Goal: Information Seeking & Learning: Learn about a topic

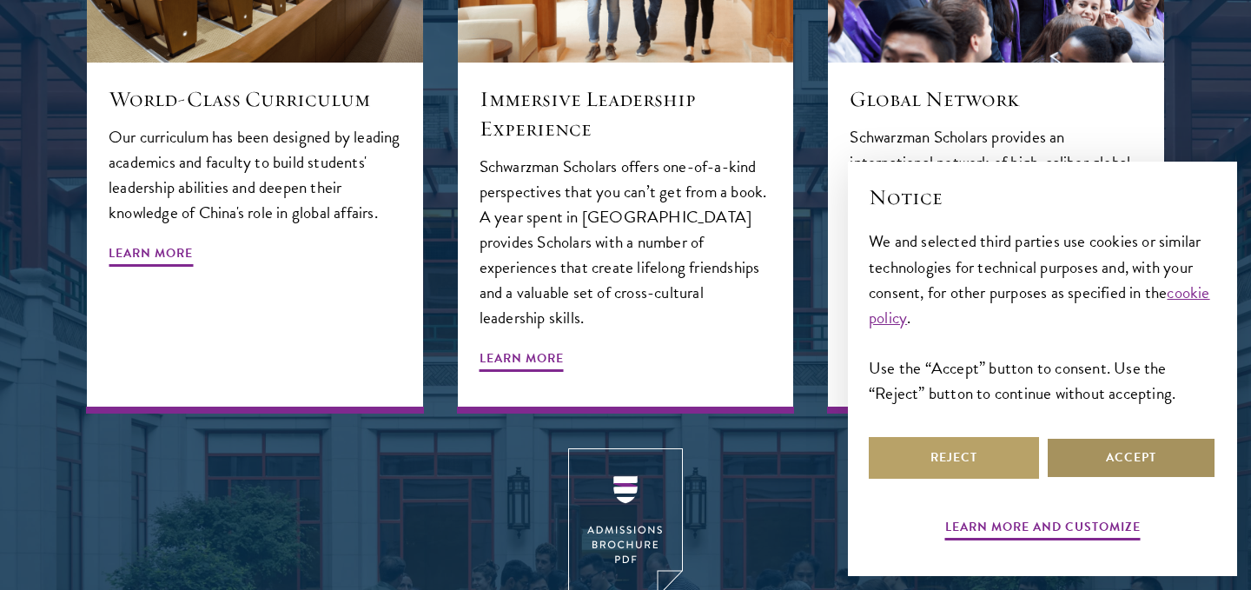
click at [1103, 452] on button "Accept" at bounding box center [1131, 458] width 170 height 42
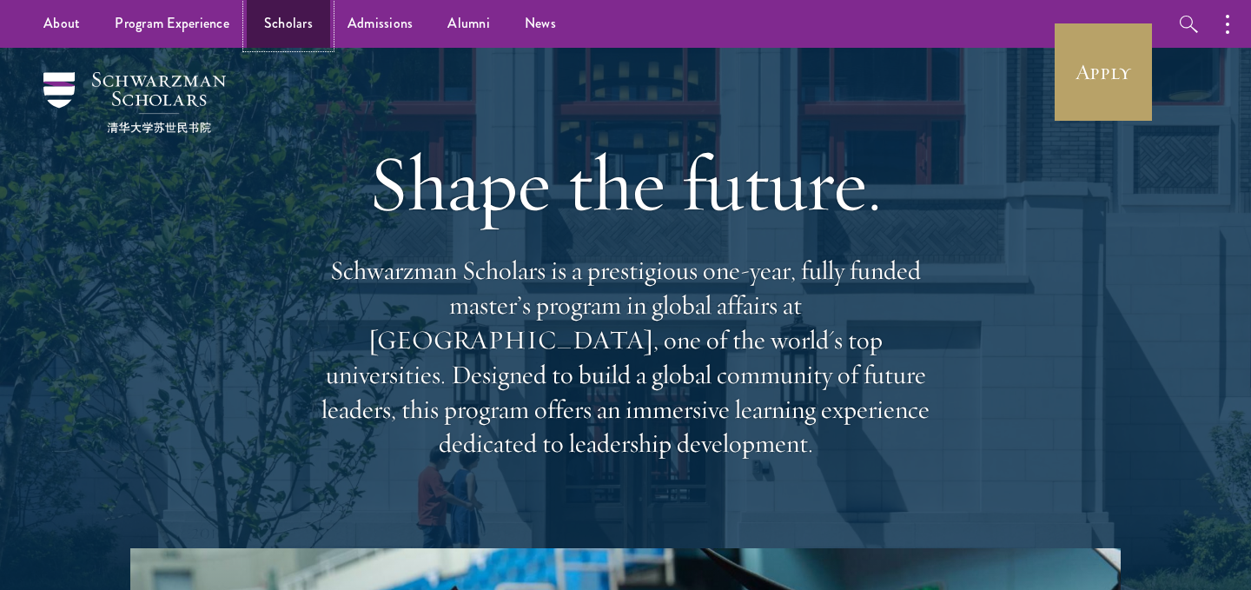
click at [284, 20] on link "Scholars" at bounding box center [288, 24] width 83 height 48
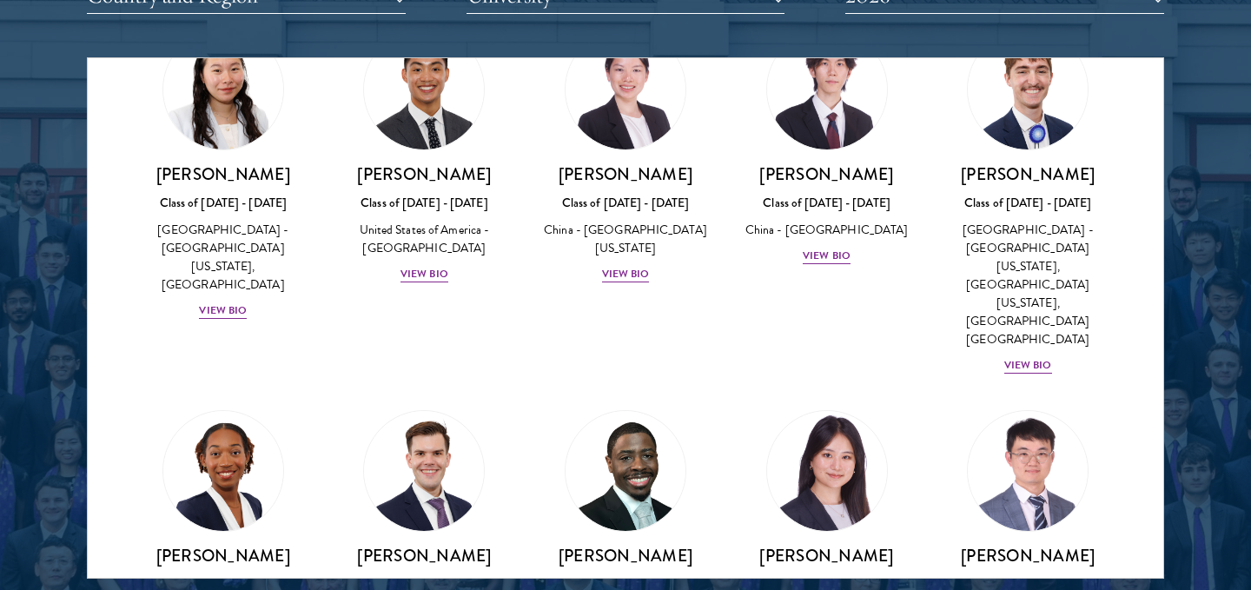
scroll to position [8323, 0]
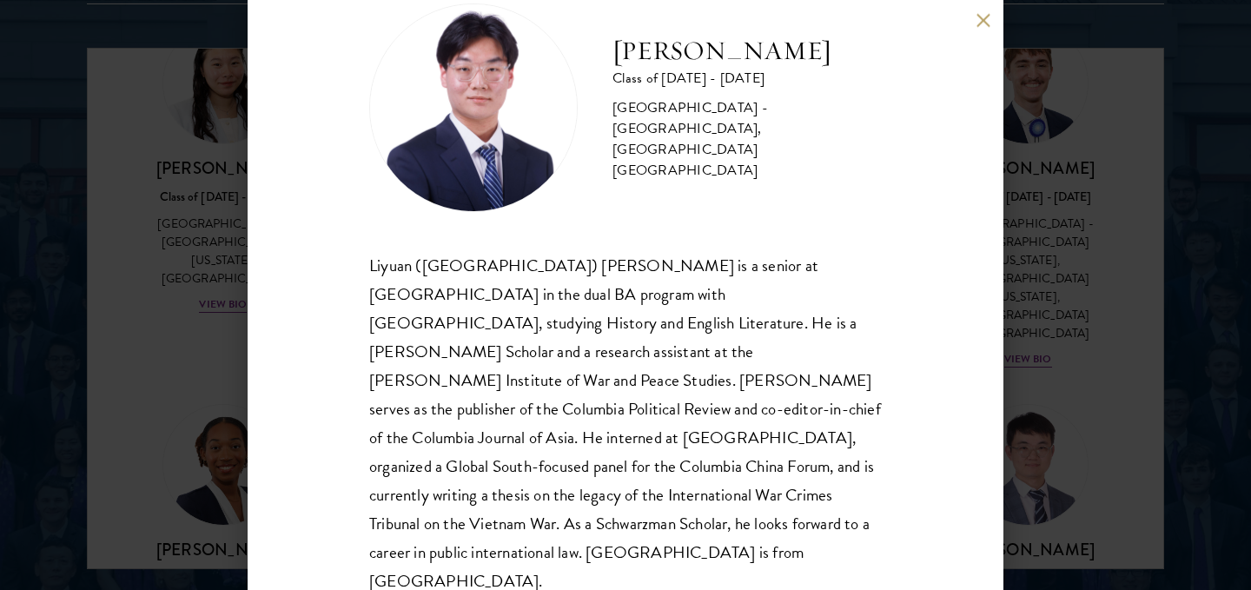
scroll to position [2255, 0]
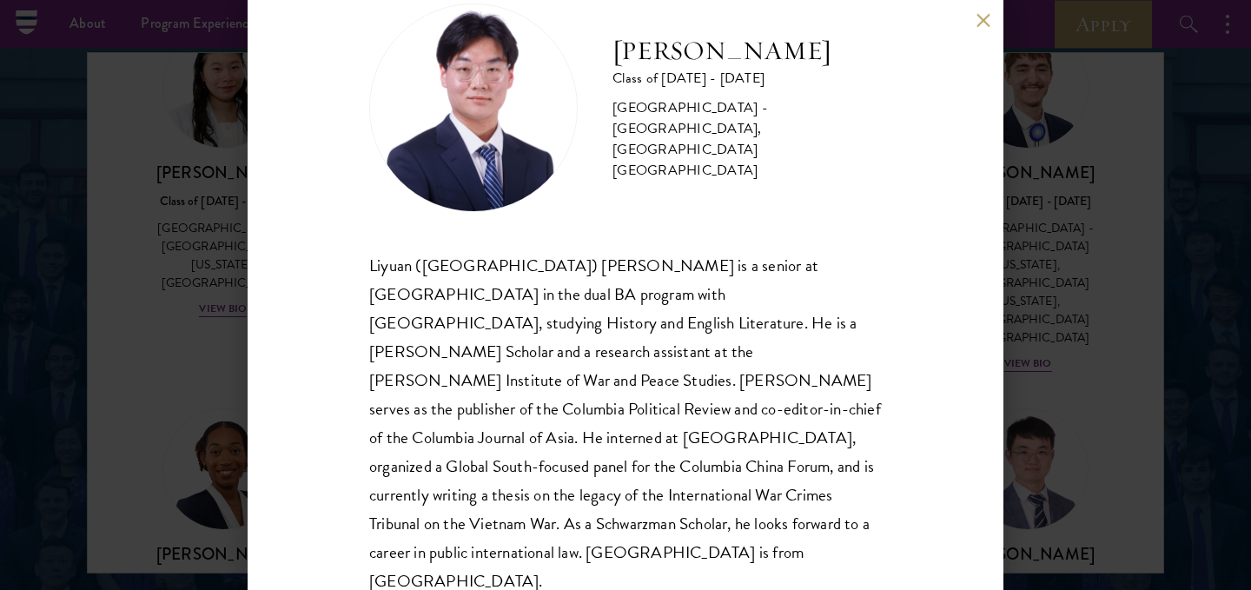
click at [983, 15] on button at bounding box center [983, 20] width 15 height 15
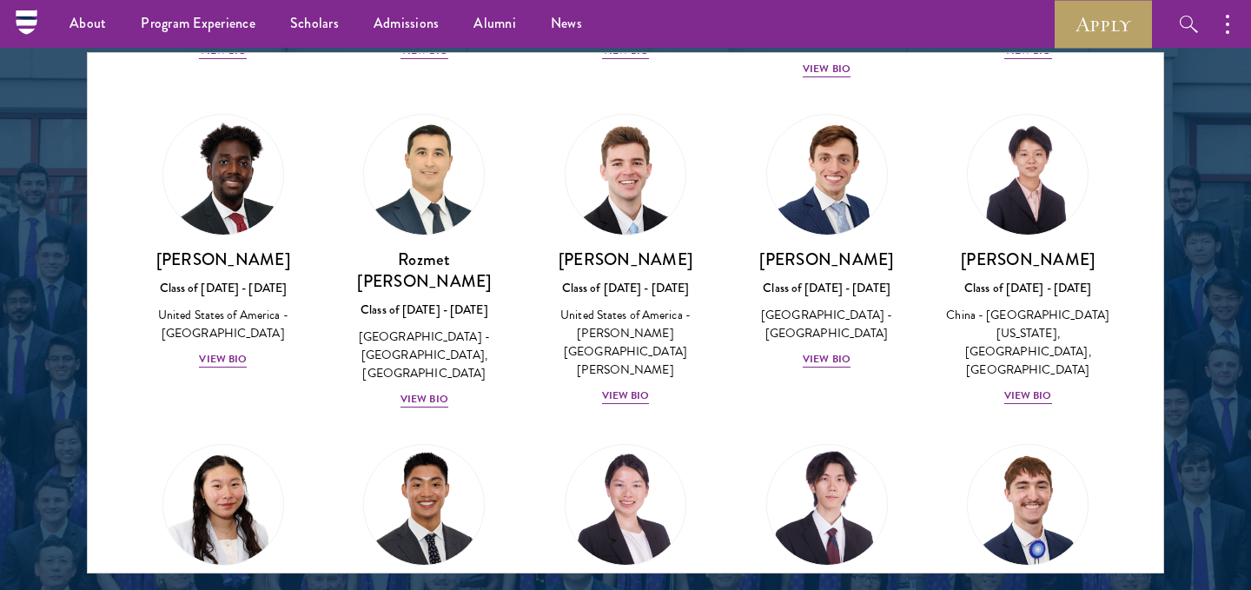
scroll to position [7917, 0]
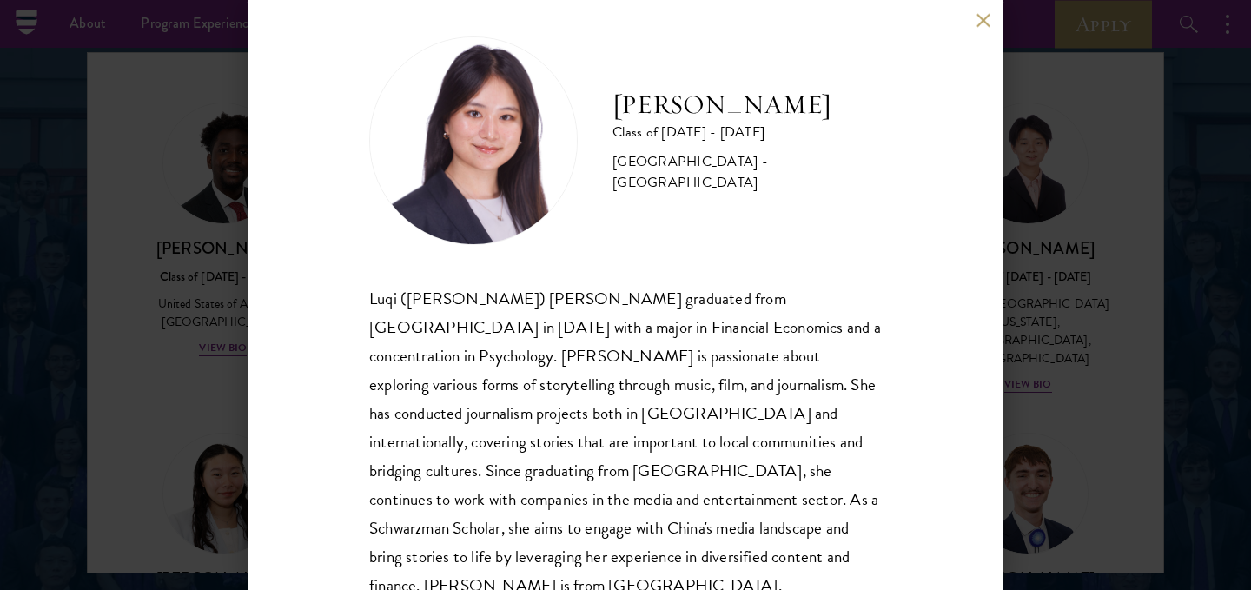
scroll to position [20, 0]
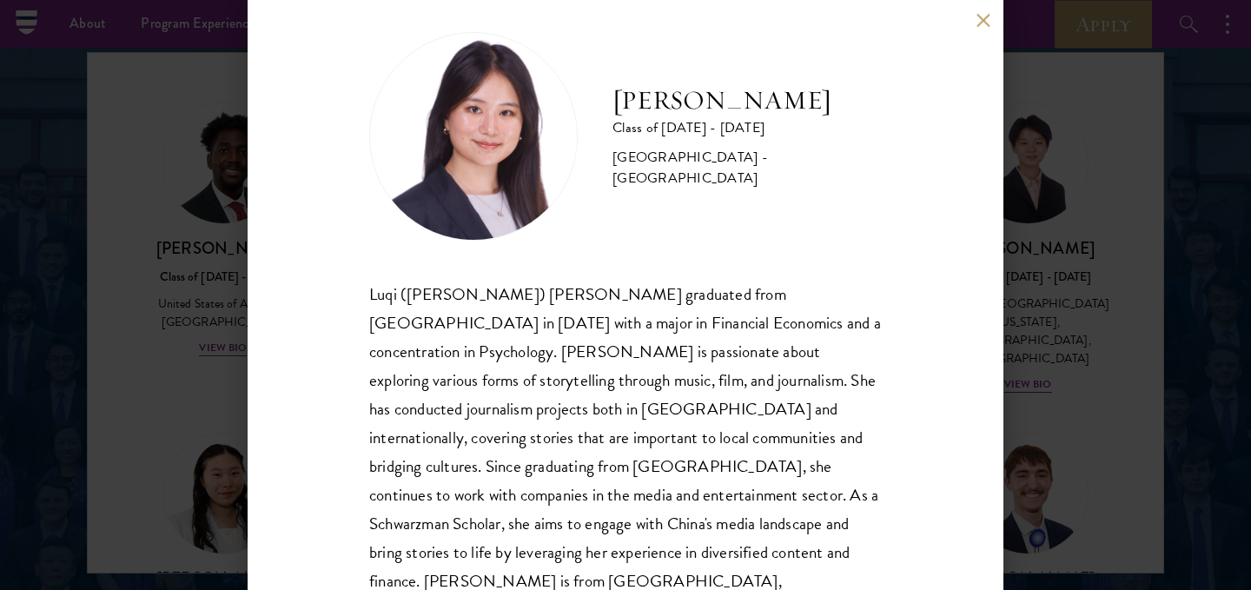
click at [1047, 395] on div "[PERSON_NAME] Class of [DATE] - [DATE] [GEOGRAPHIC_DATA] - [GEOGRAPHIC_DATA] Lu…" at bounding box center [625, 295] width 1251 height 590
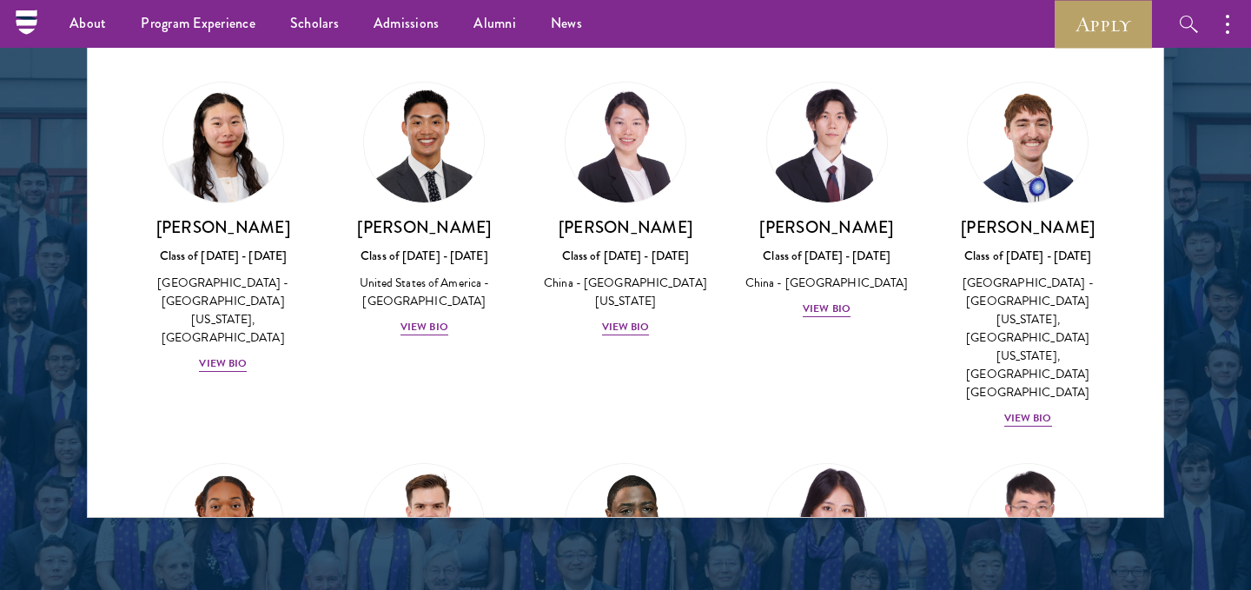
scroll to position [2309, 0]
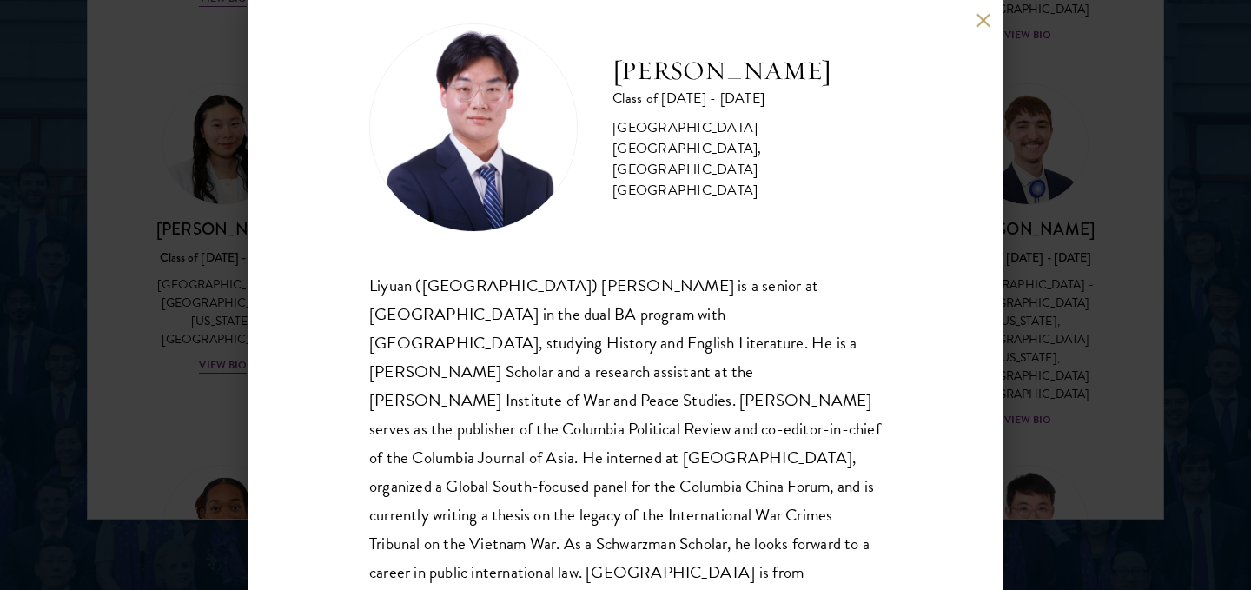
scroll to position [23, 0]
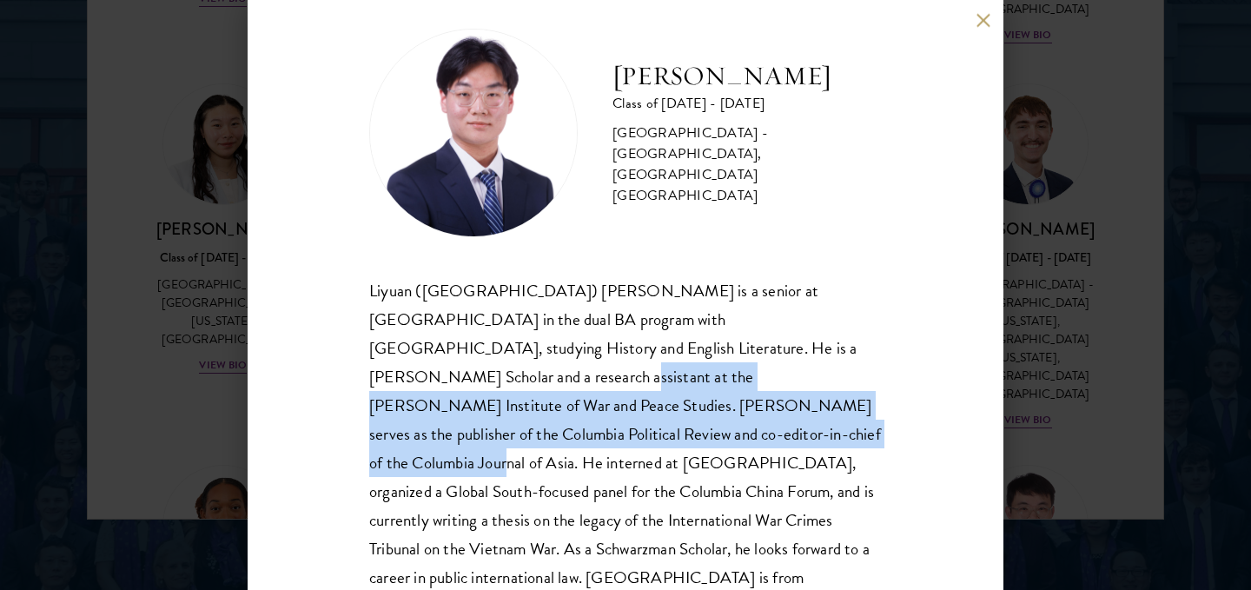
drag, startPoint x: 738, startPoint y: 350, endPoint x: 444, endPoint y: 435, distance: 305.6
click at [443, 435] on div "Liyuan ([GEOGRAPHIC_DATA]) [PERSON_NAME] is a senior at [GEOGRAPHIC_DATA] in th…" at bounding box center [625, 448] width 513 height 345
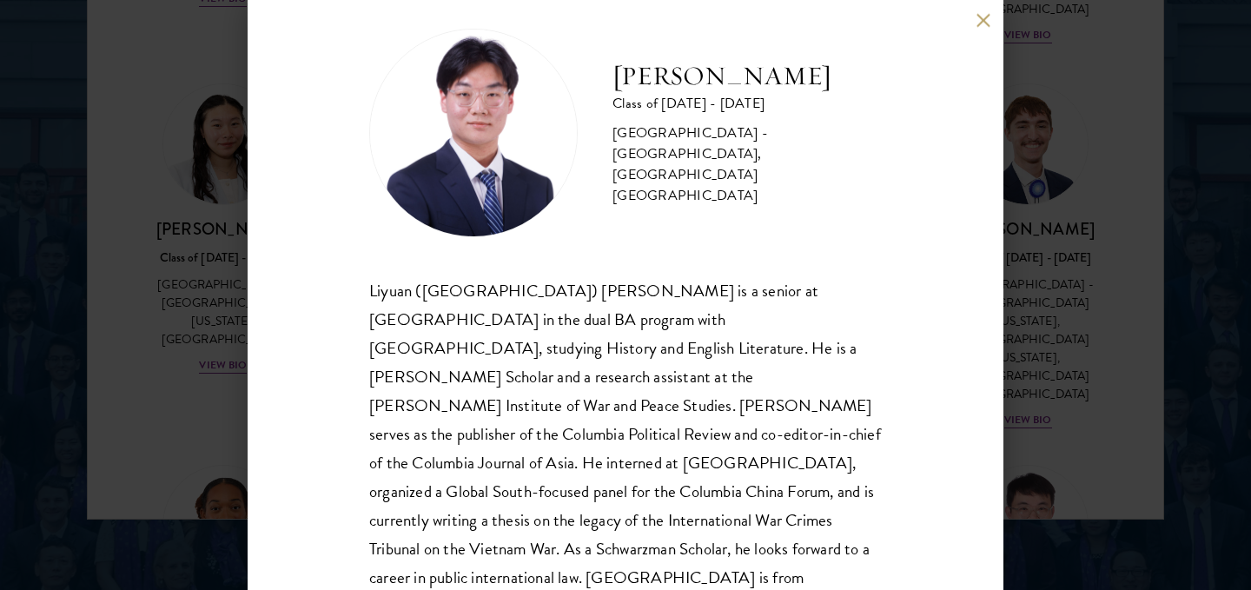
click at [524, 435] on div "Liyuan ([GEOGRAPHIC_DATA]) [PERSON_NAME] is a senior at [GEOGRAPHIC_DATA] in th…" at bounding box center [625, 448] width 513 height 345
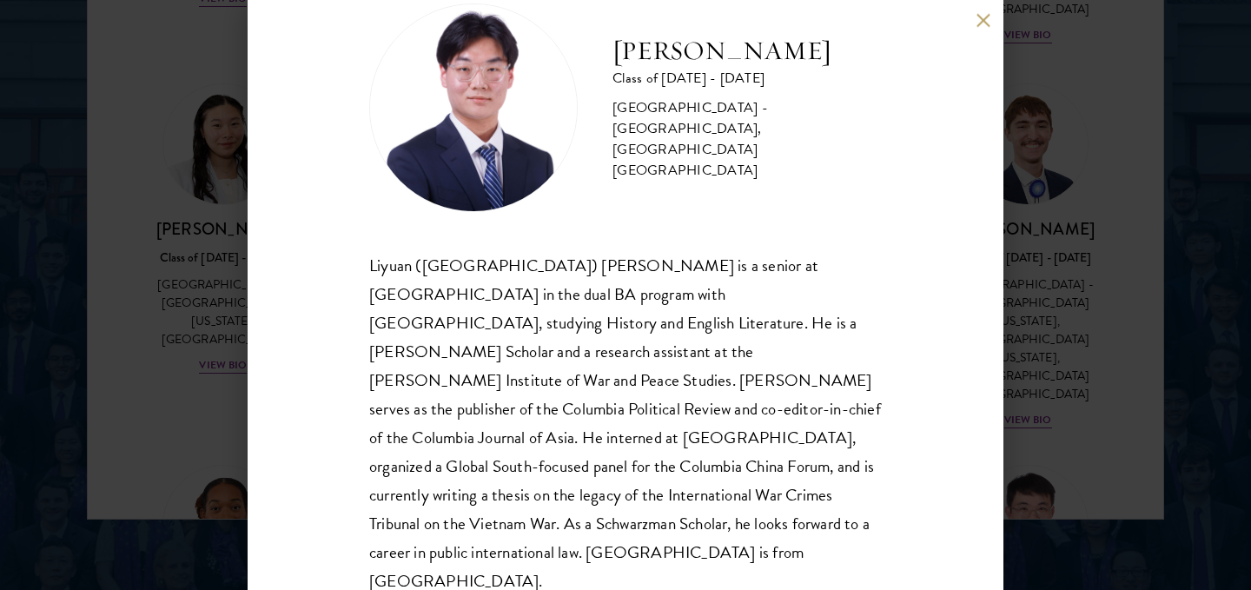
scroll to position [0, 0]
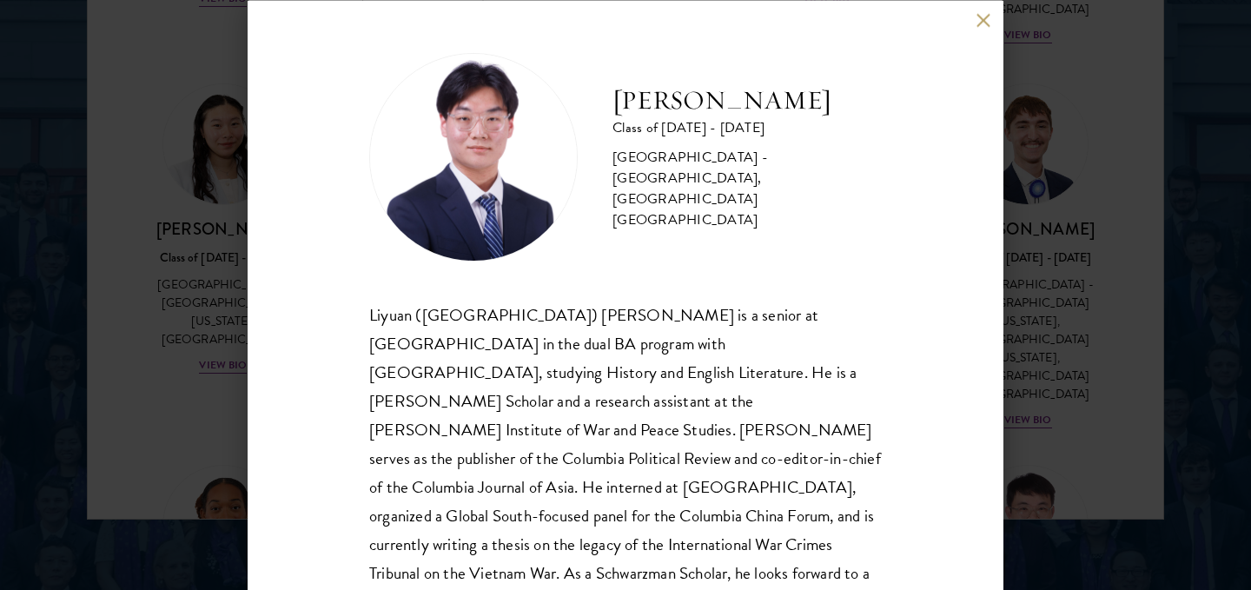
click at [1042, 176] on div "[PERSON_NAME] Class of [DATE] - [DATE] [GEOGRAPHIC_DATA] - [GEOGRAPHIC_DATA], […" at bounding box center [625, 295] width 1251 height 590
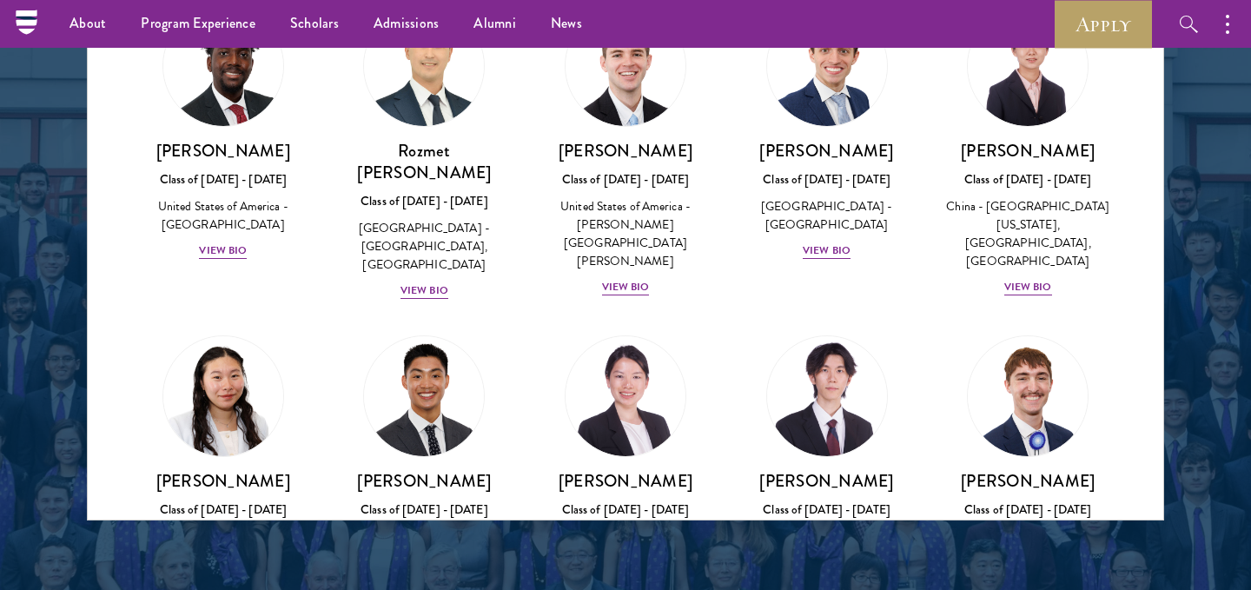
scroll to position [7960, 0]
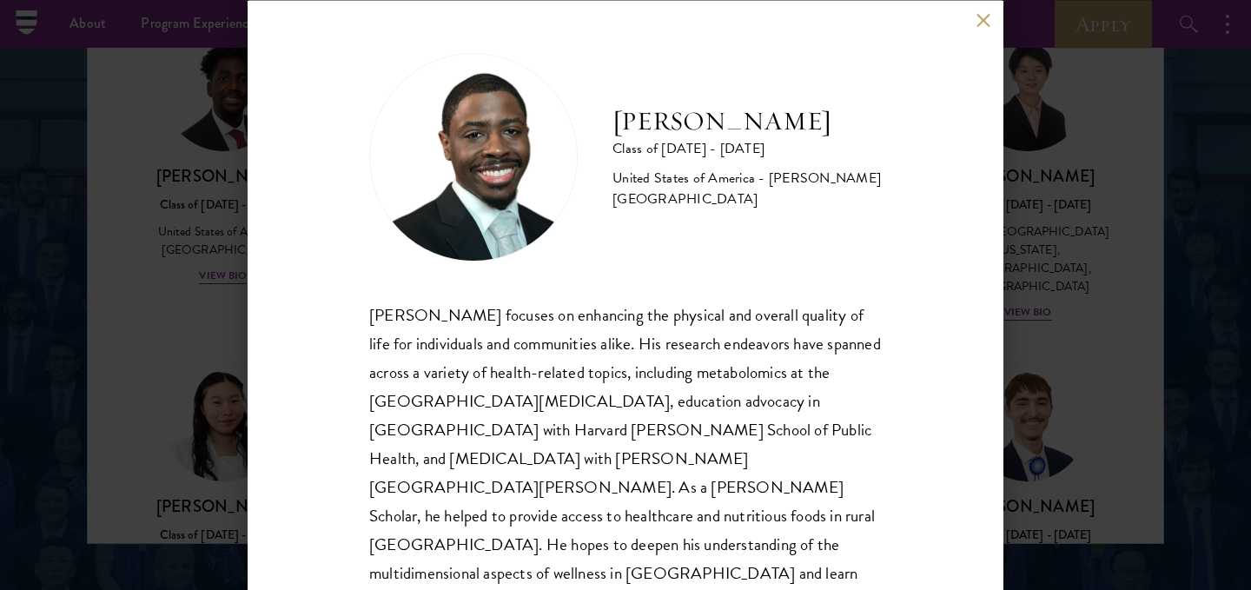
scroll to position [6, 0]
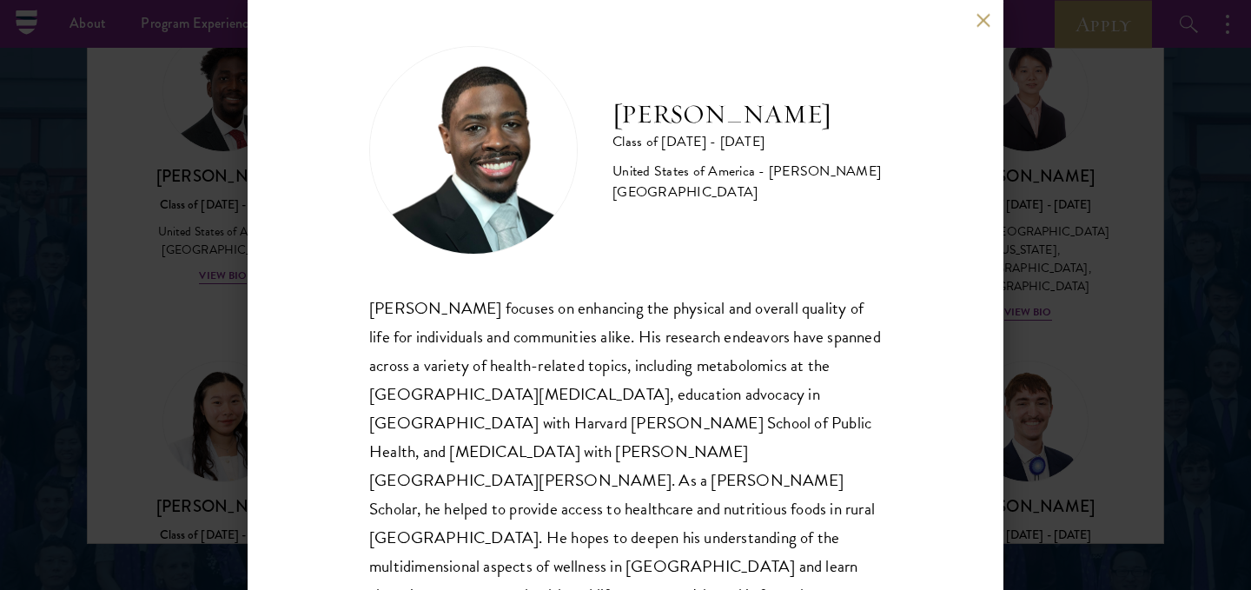
click at [1181, 338] on div "[PERSON_NAME] Class of [DATE] - [DATE] [GEOGRAPHIC_DATA] - [PERSON_NAME][GEOGRA…" at bounding box center [625, 295] width 1251 height 590
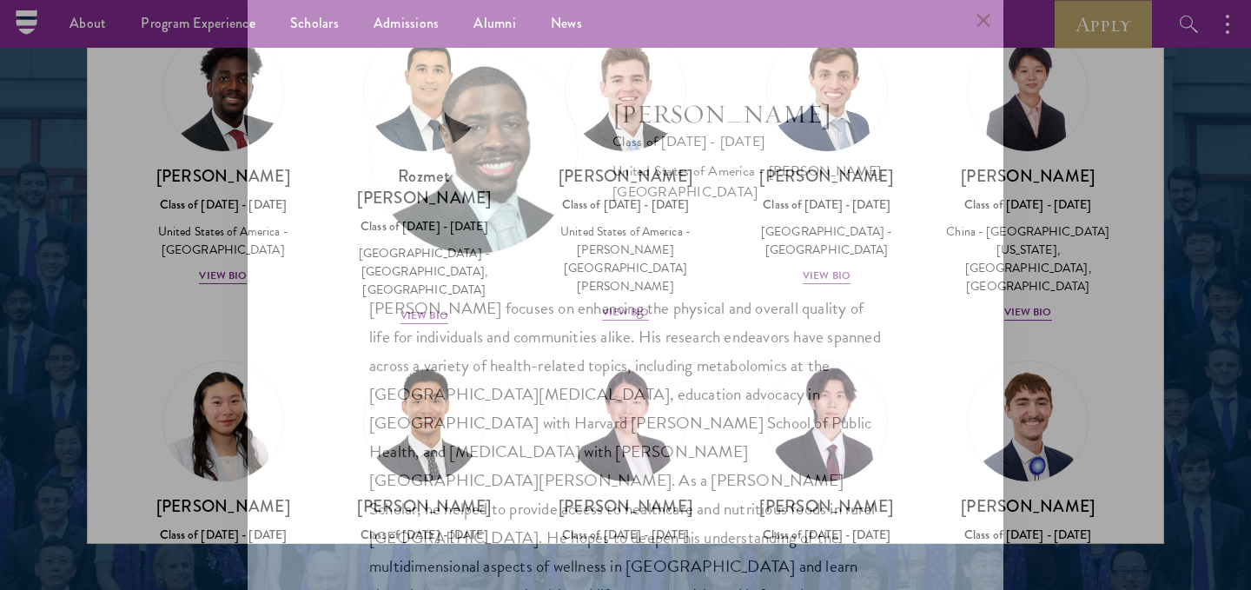
click at [1181, 338] on div "[PERSON_NAME] Class of [DATE] - [DATE] [GEOGRAPHIC_DATA] - [PERSON_NAME][GEOGRA…" at bounding box center [625, 295] width 1251 height 590
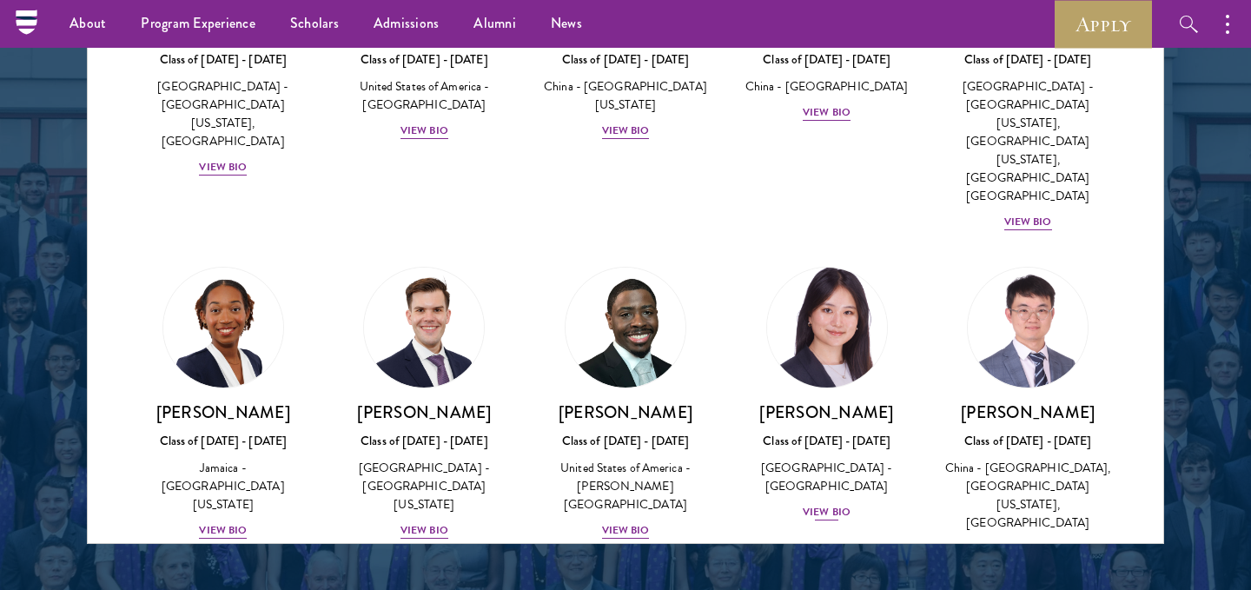
scroll to position [8434, 0]
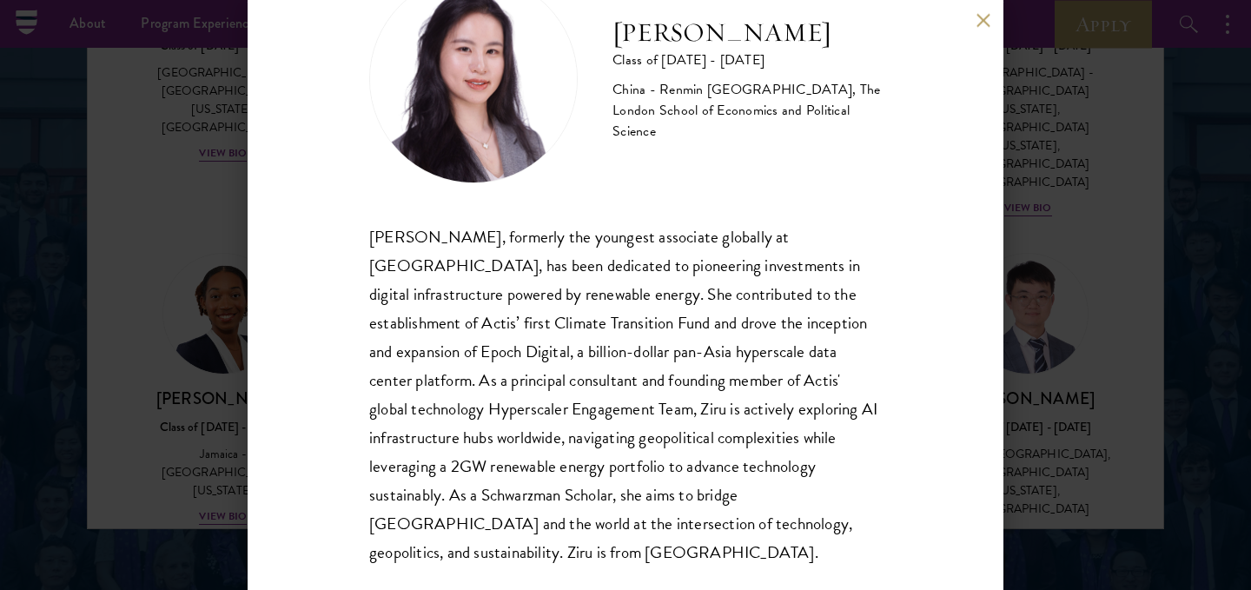
scroll to position [2298, 0]
click at [1211, 255] on div "[PERSON_NAME] Class of [DATE] - [DATE] [GEOGRAPHIC_DATA] - Renmin [GEOGRAPHIC_D…" at bounding box center [625, 295] width 1251 height 590
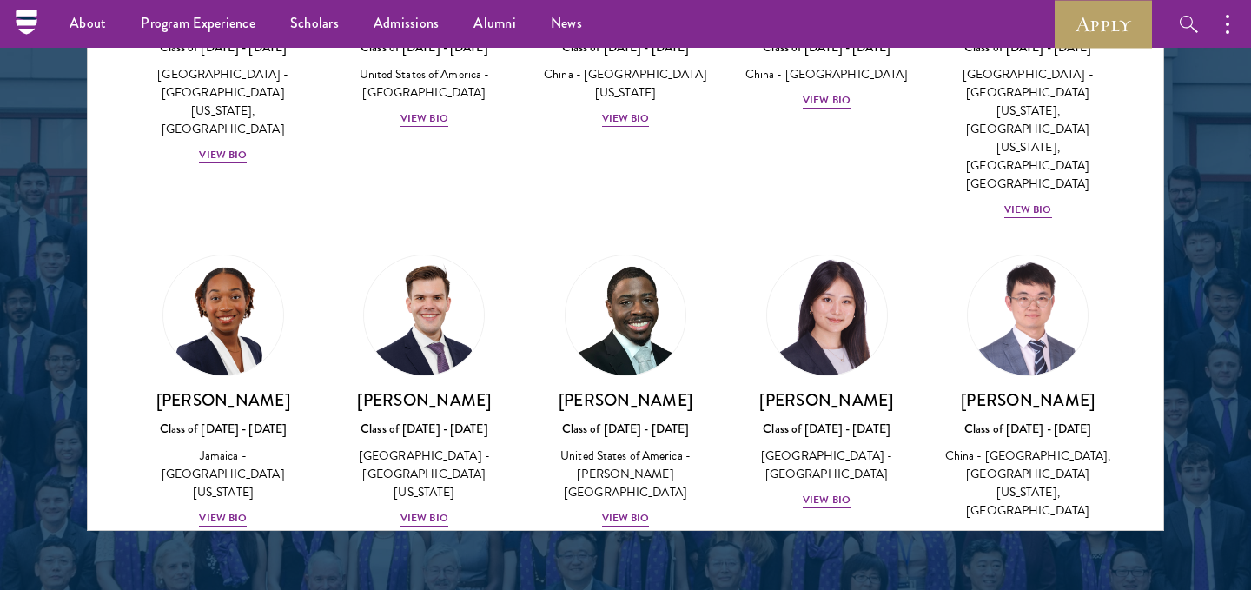
scroll to position [8474, 0]
